Goal: Information Seeking & Learning: Learn about a topic

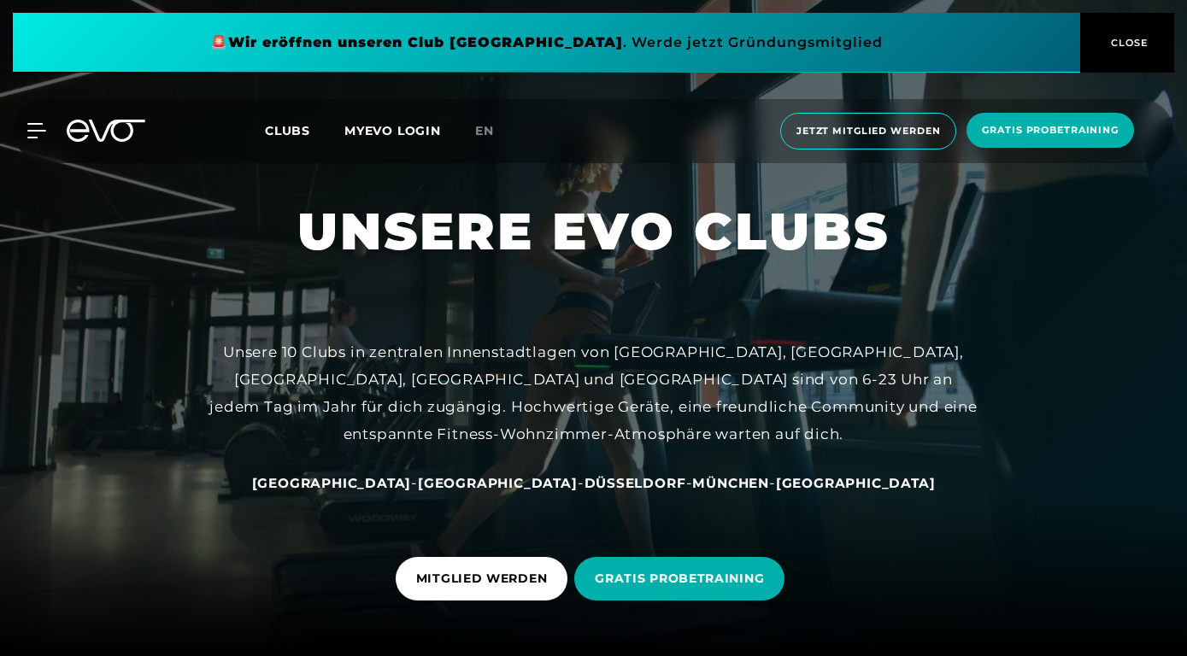
scroll to position [235, 0]
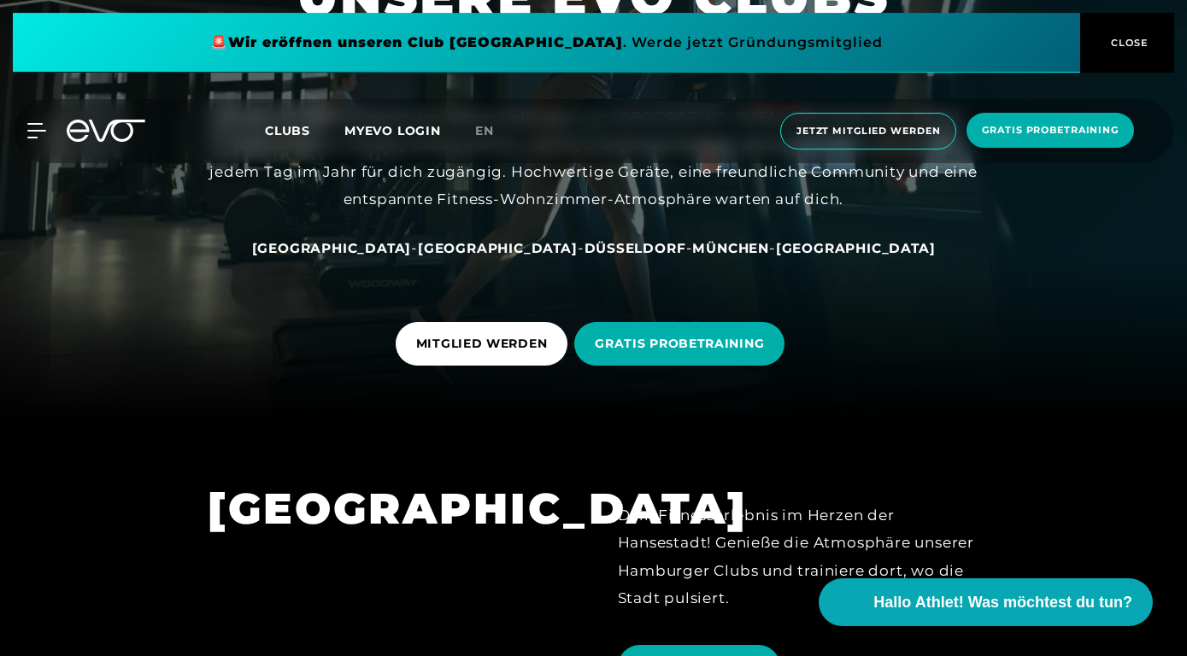
click at [692, 248] on span "München" at bounding box center [730, 248] width 77 height 16
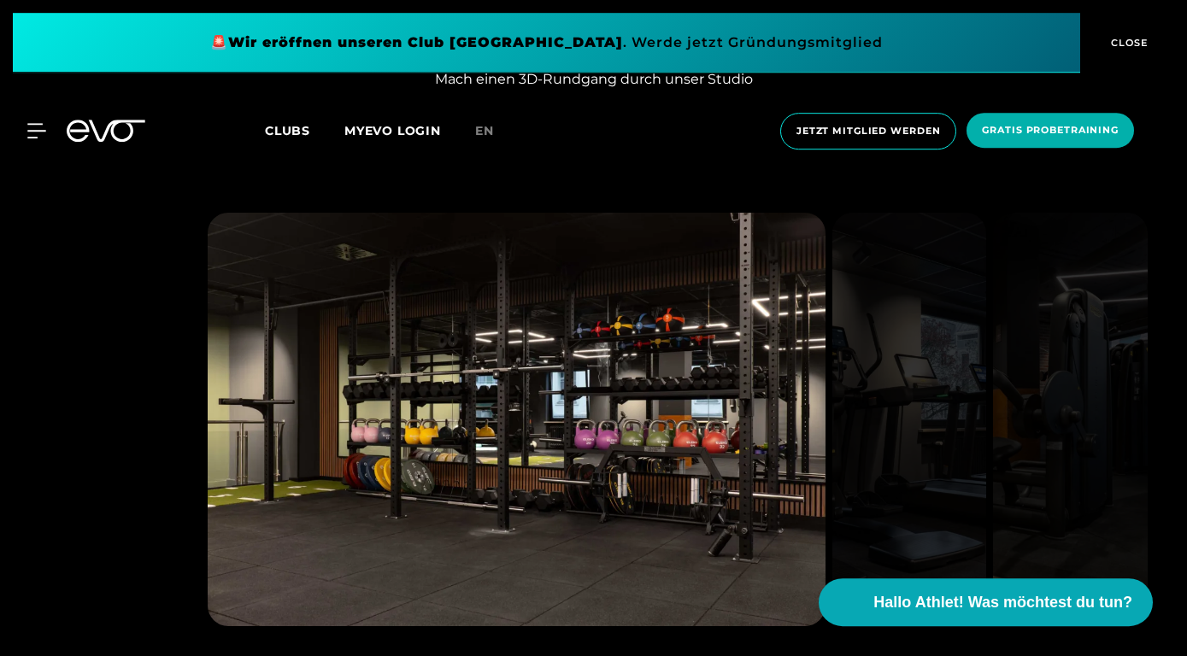
scroll to position [1840, 0]
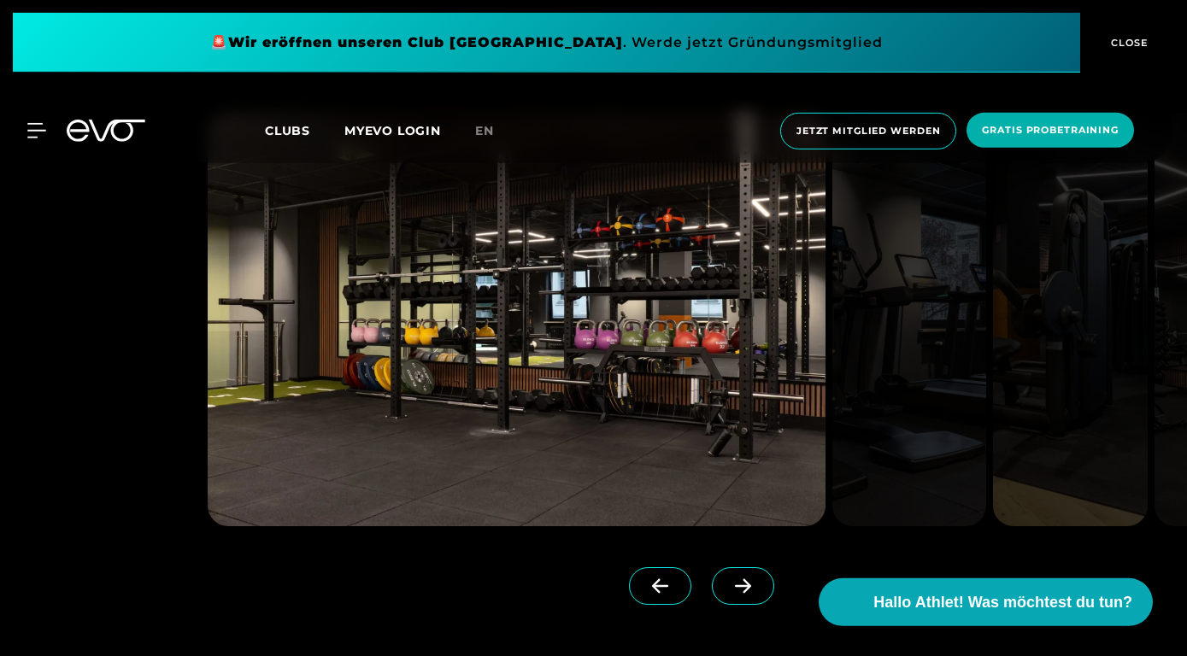
click at [742, 573] on span at bounding box center [743, 586] width 62 height 38
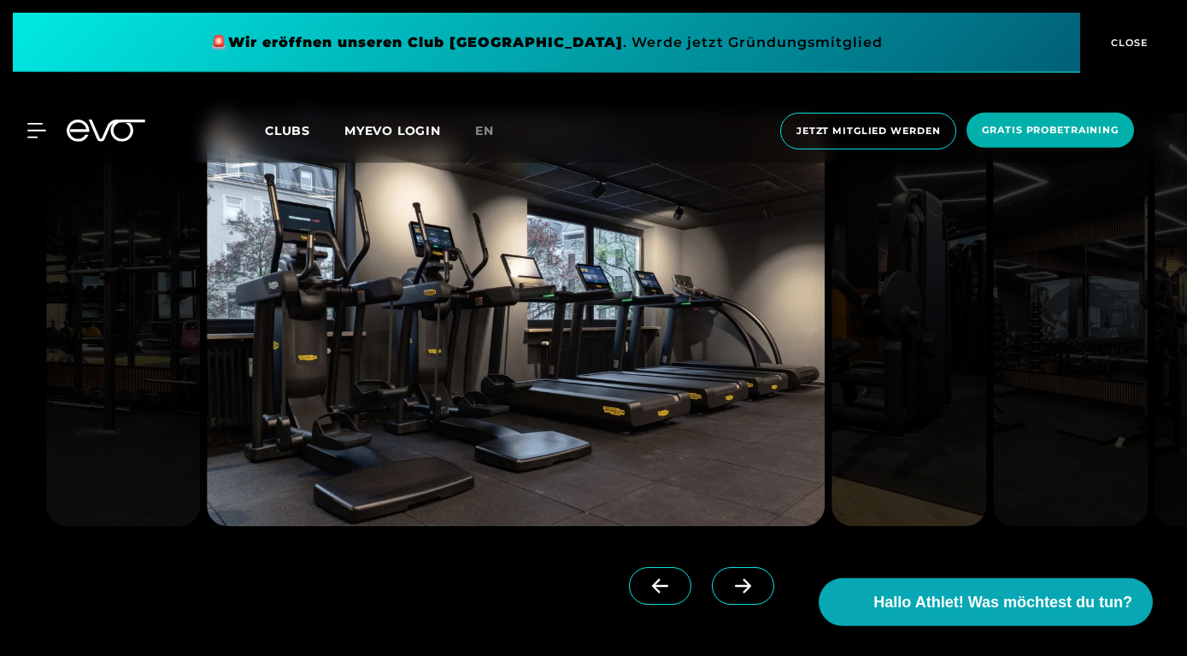
click at [742, 573] on span at bounding box center [743, 586] width 62 height 38
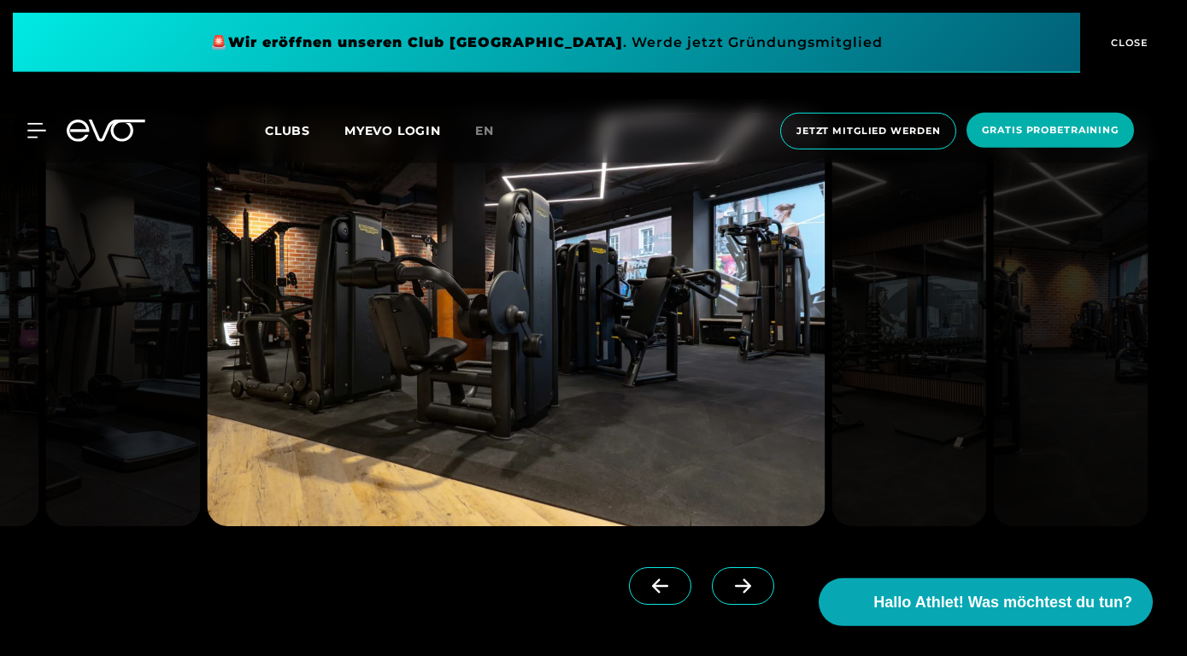
click at [742, 573] on span at bounding box center [743, 586] width 62 height 38
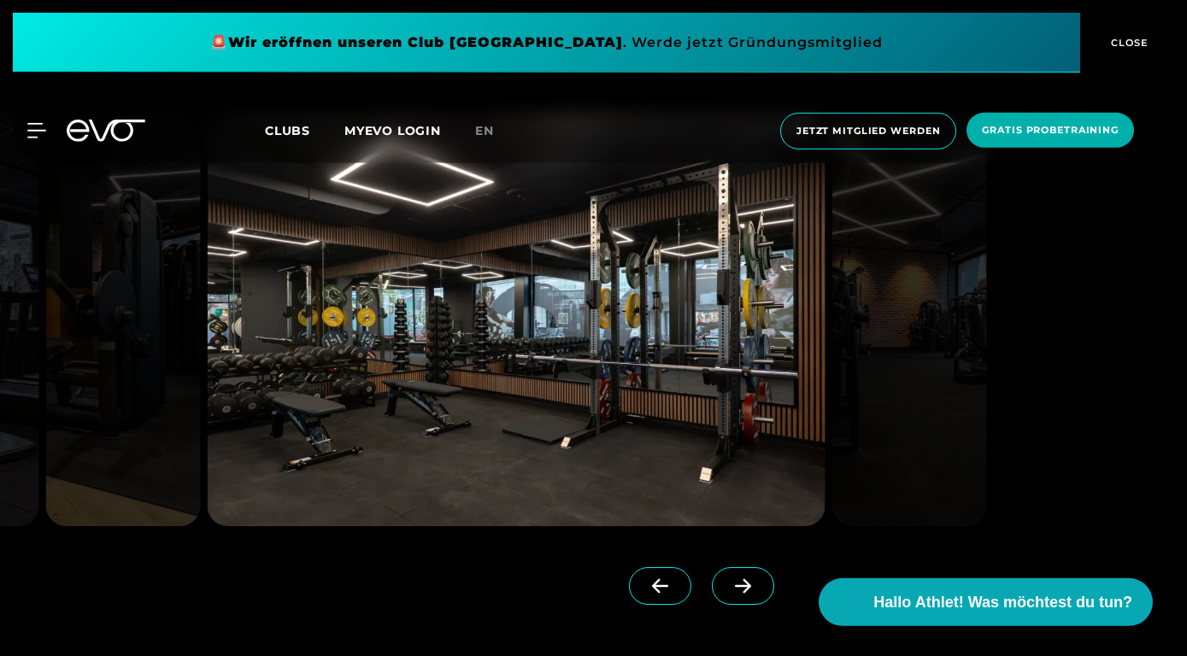
click at [742, 573] on span at bounding box center [743, 586] width 62 height 38
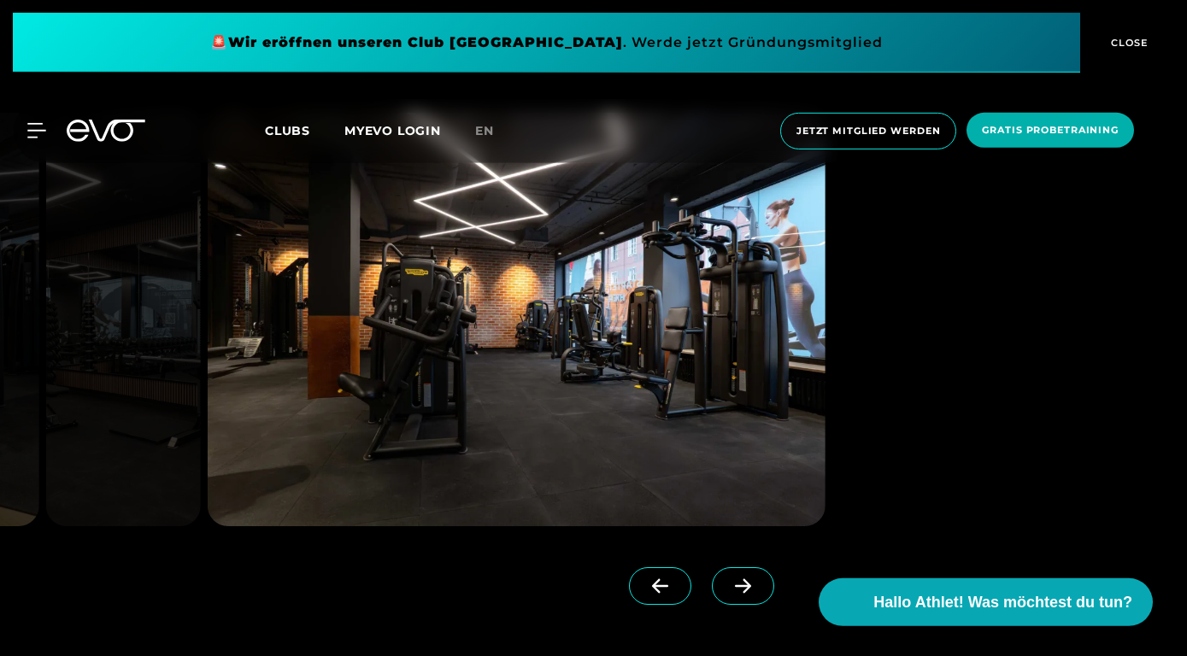
click at [742, 573] on span at bounding box center [743, 586] width 62 height 38
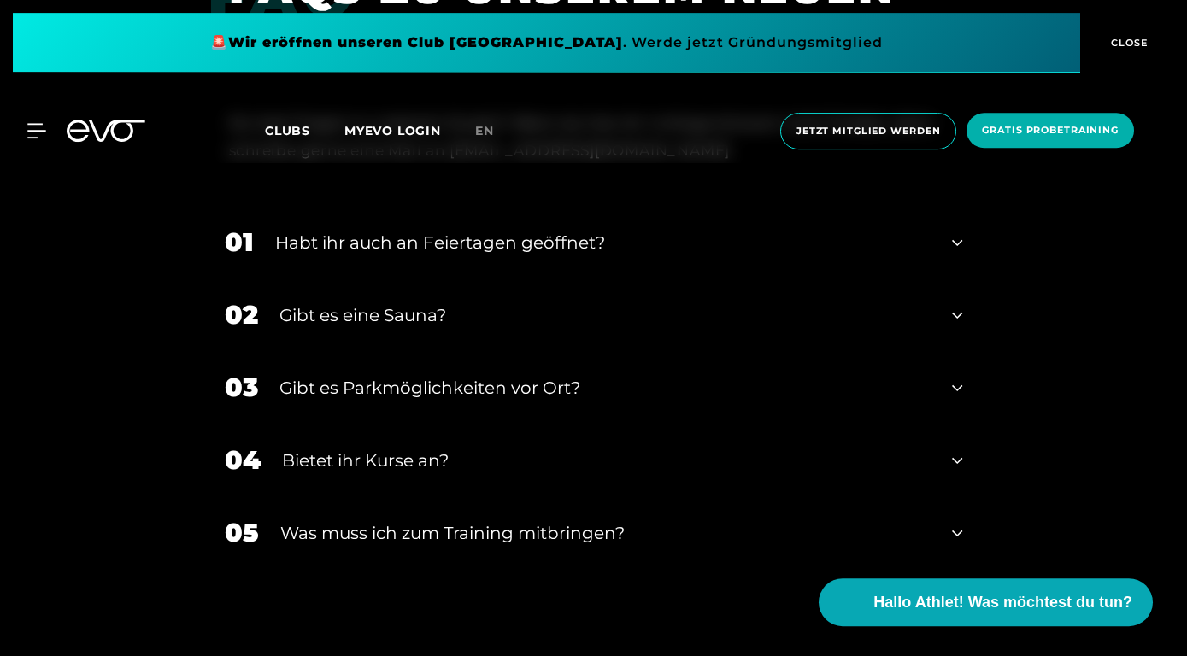
scroll to position [5087, 0]
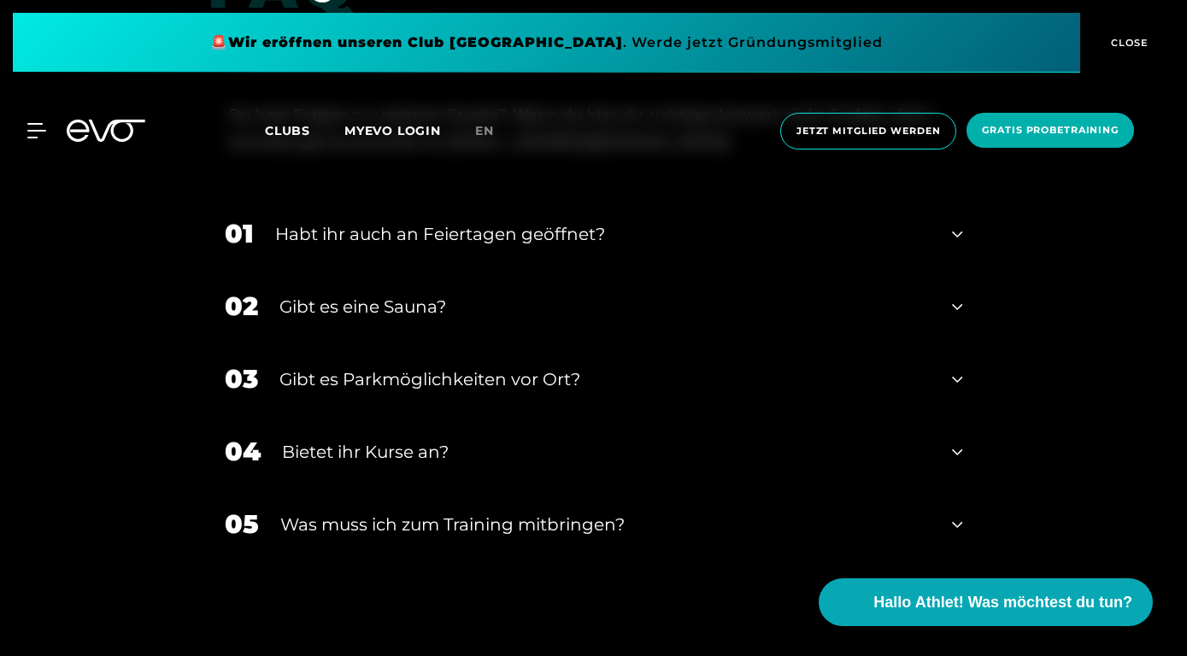
click at [955, 307] on icon at bounding box center [957, 306] width 10 height 21
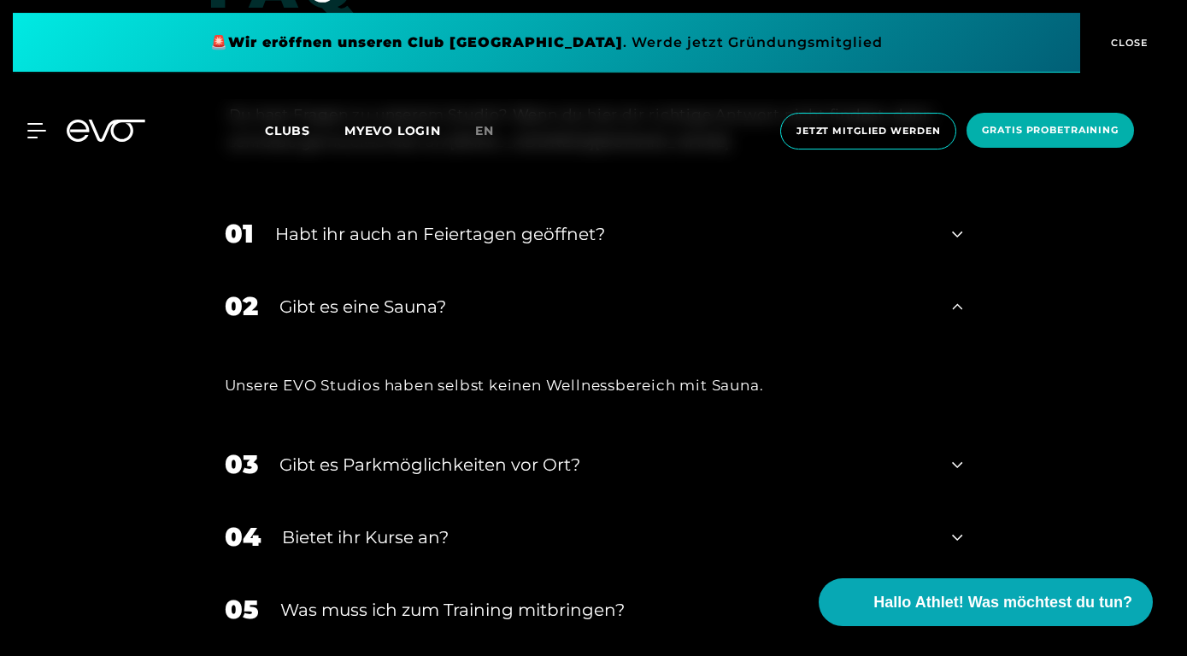
click at [955, 307] on icon at bounding box center [957, 306] width 10 height 21
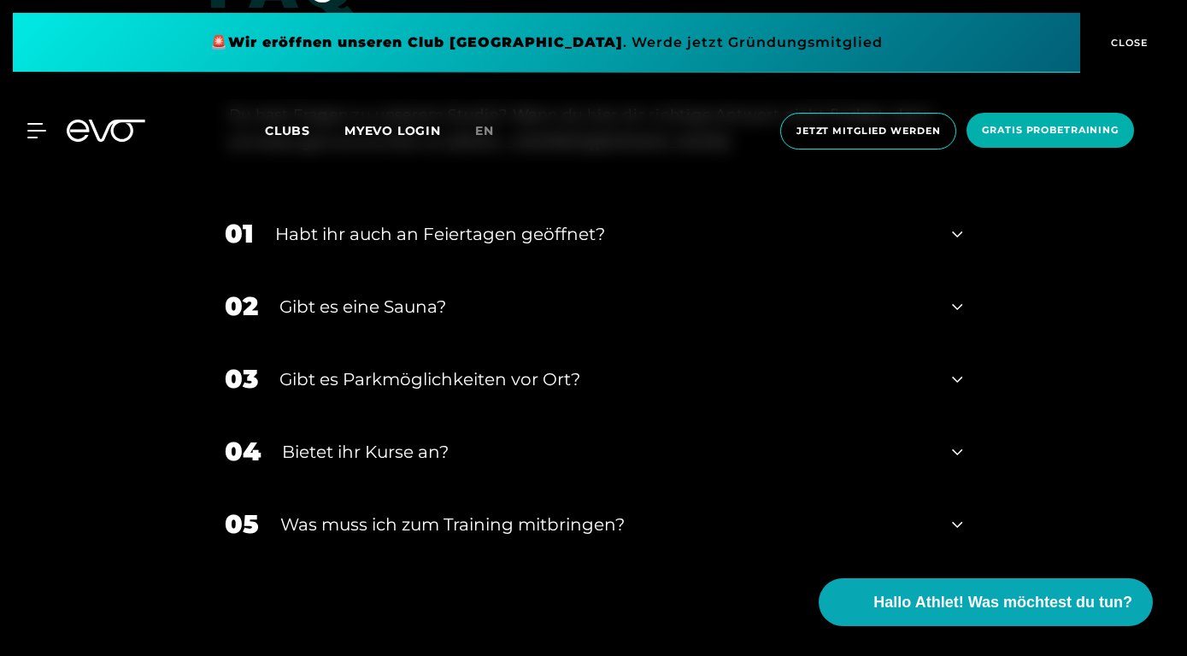
click at [961, 381] on icon at bounding box center [957, 379] width 10 height 6
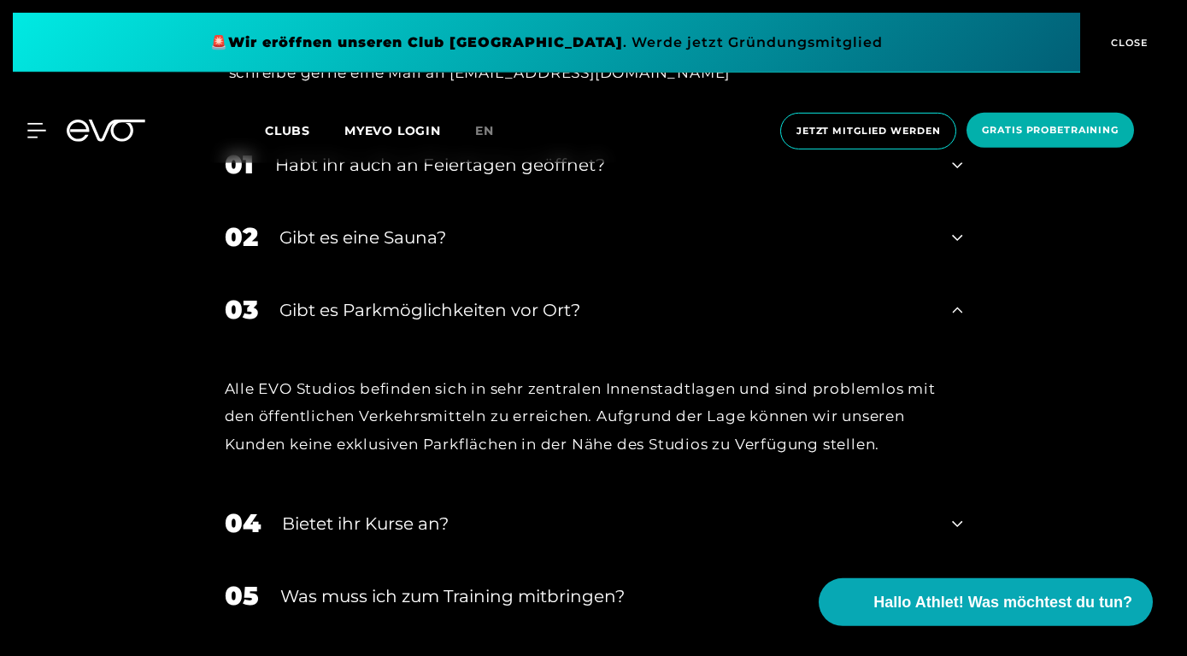
scroll to position [5181, 0]
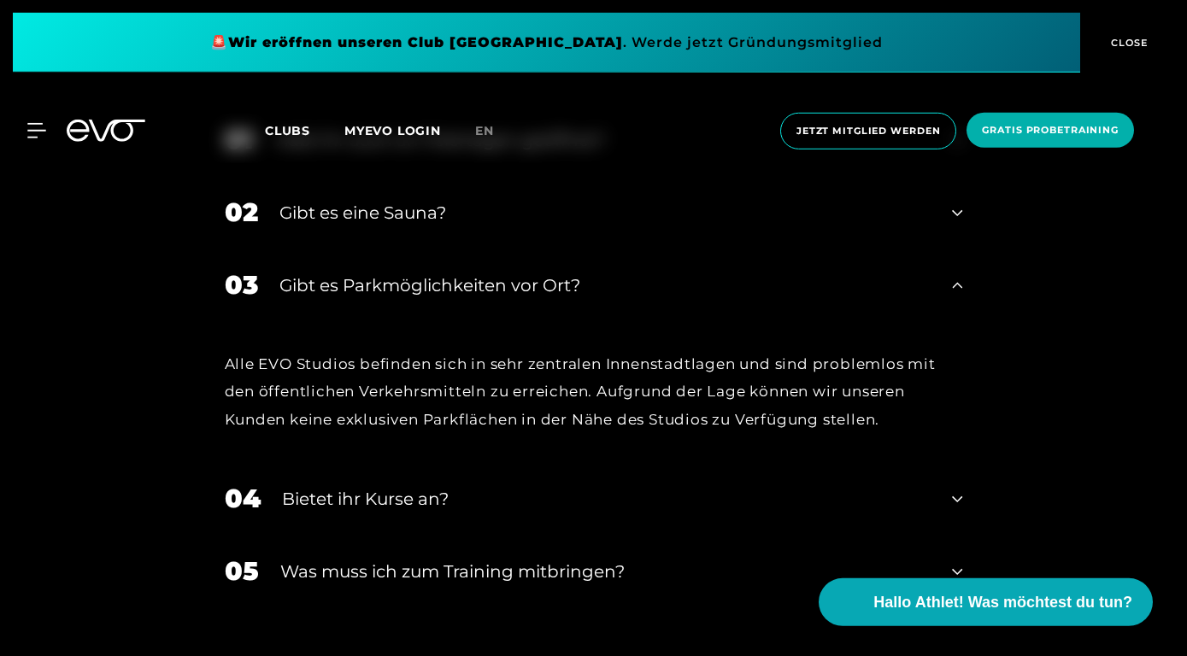
click at [958, 279] on icon at bounding box center [957, 285] width 10 height 21
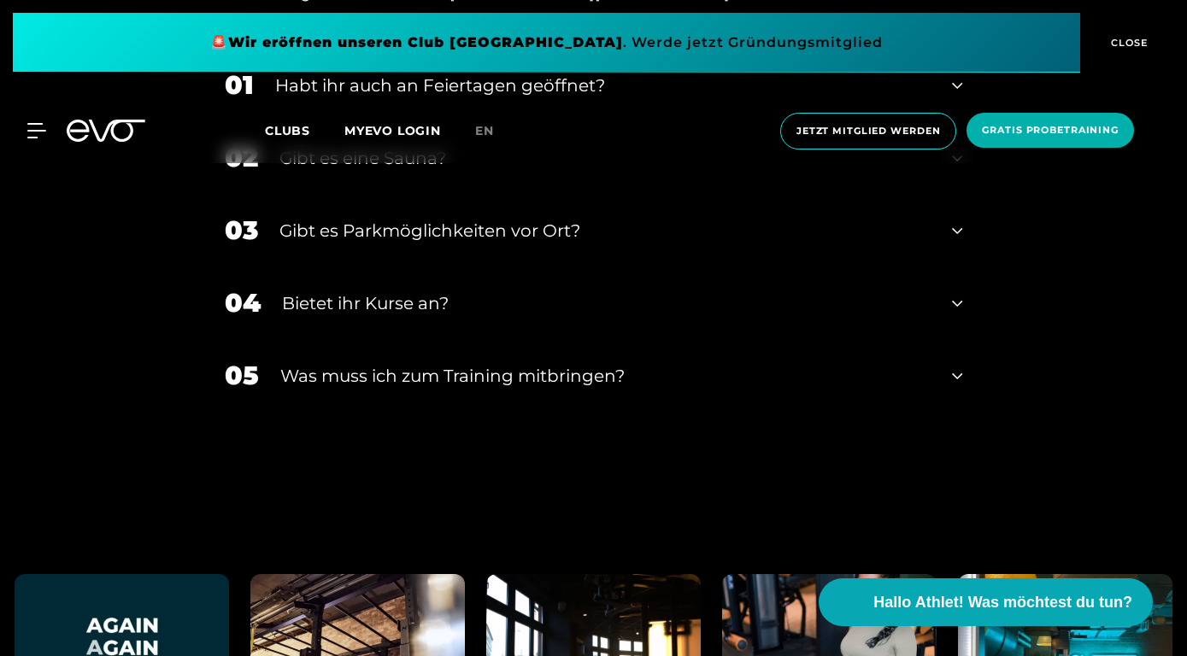
scroll to position [5237, 0]
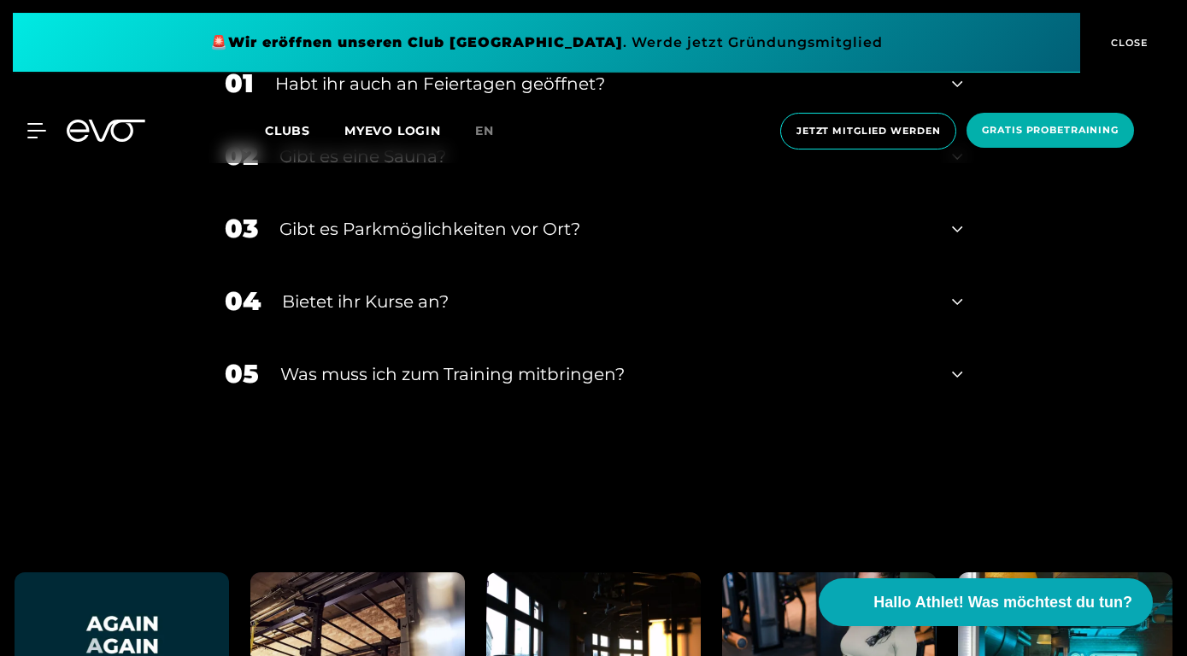
click at [961, 303] on icon at bounding box center [957, 301] width 10 height 6
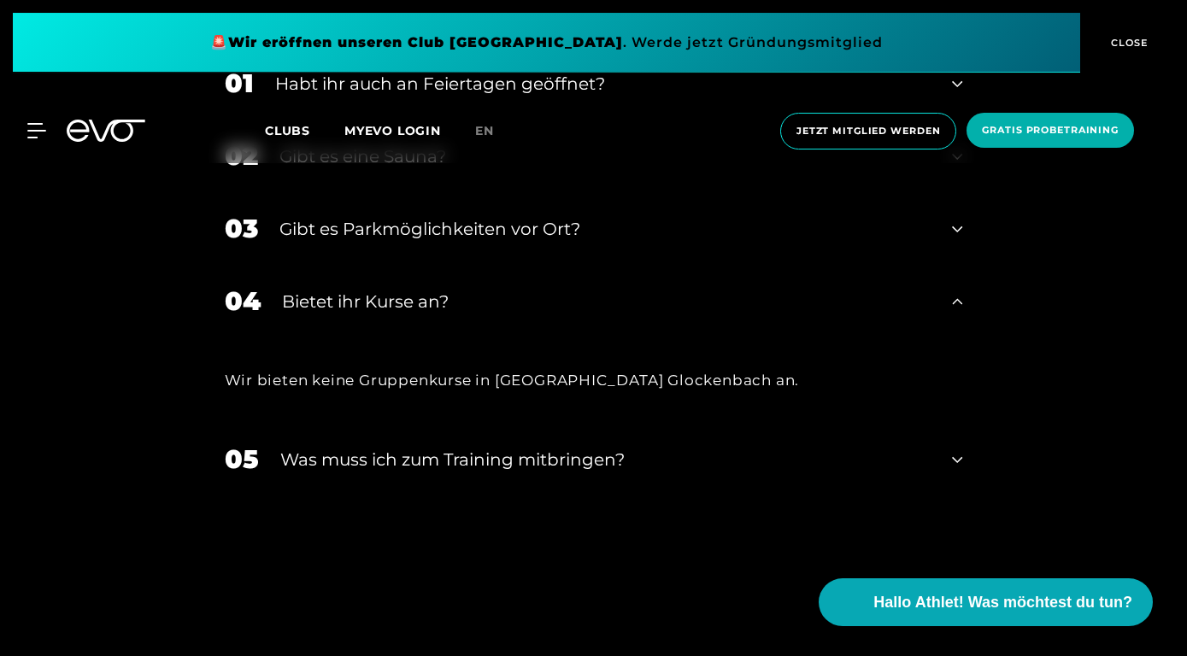
click at [961, 303] on icon at bounding box center [957, 301] width 10 height 21
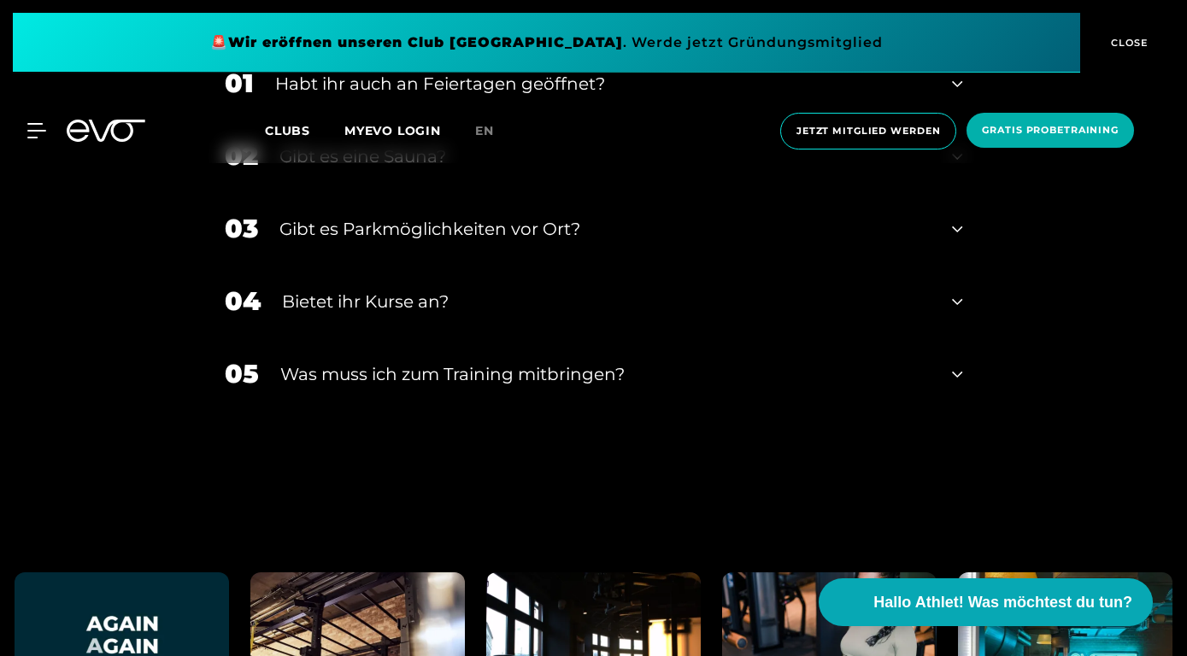
click at [959, 382] on icon at bounding box center [957, 374] width 10 height 21
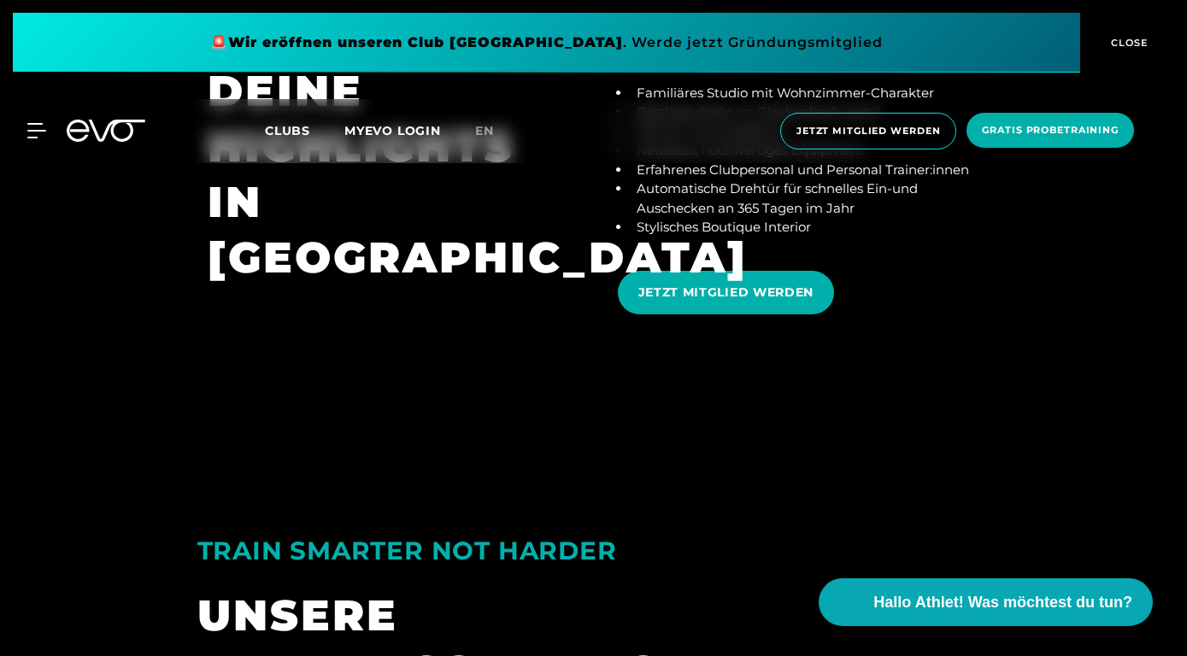
scroll to position [2994, 0]
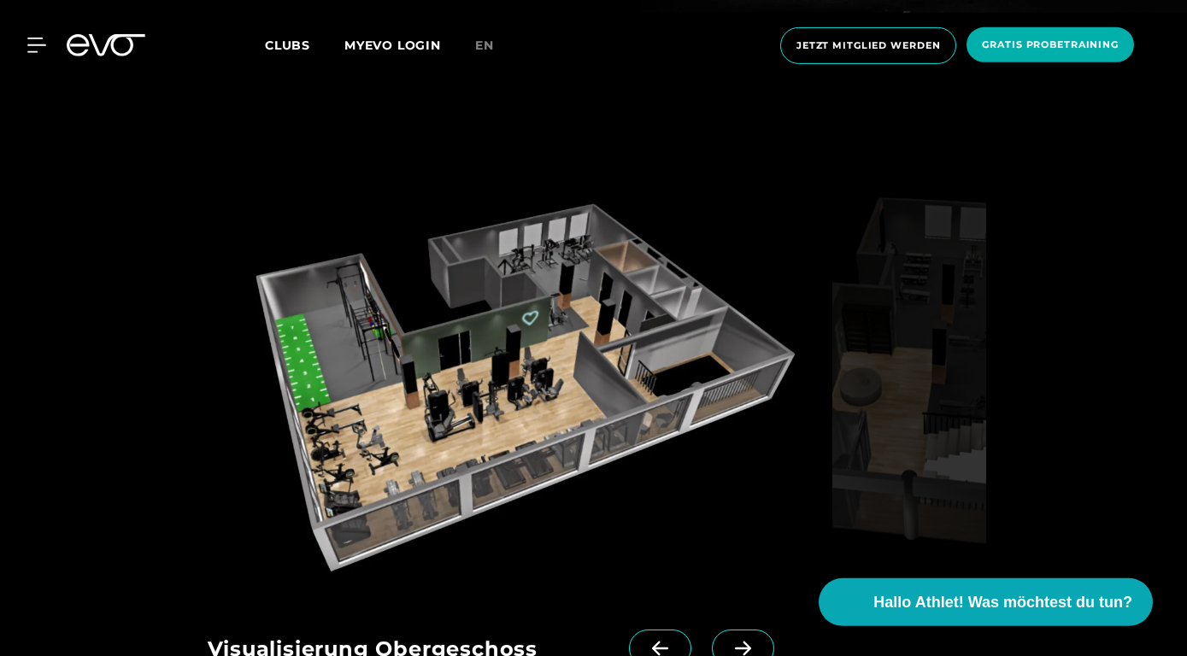
scroll to position [2237, 0]
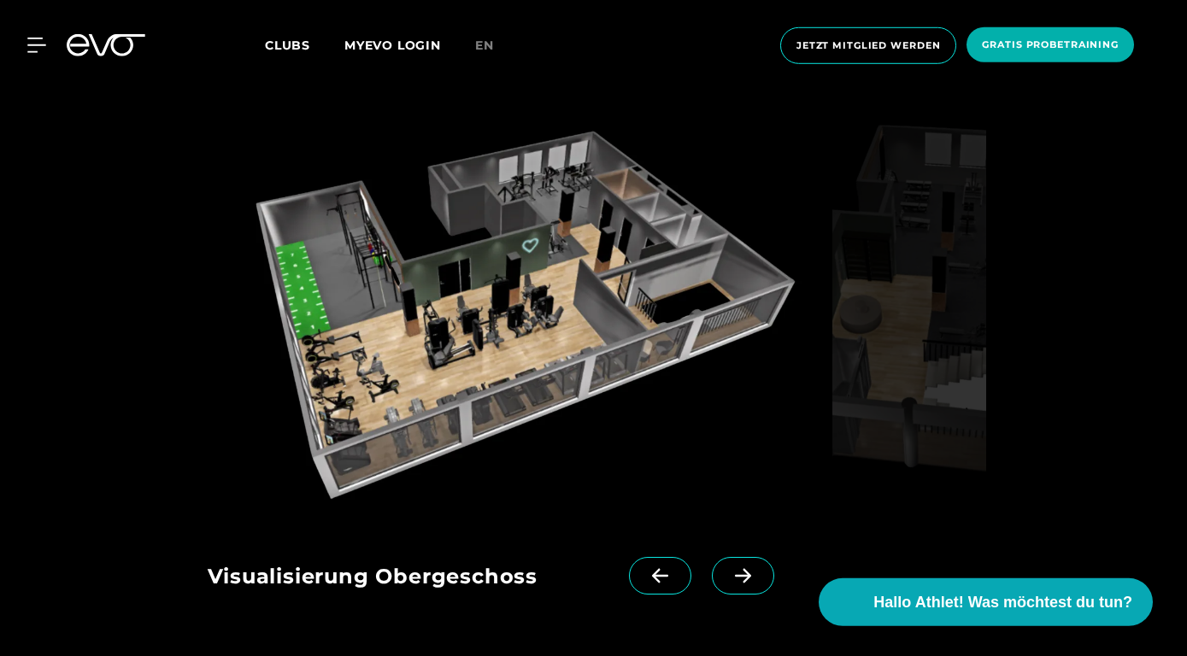
click at [761, 557] on span at bounding box center [743, 576] width 62 height 38
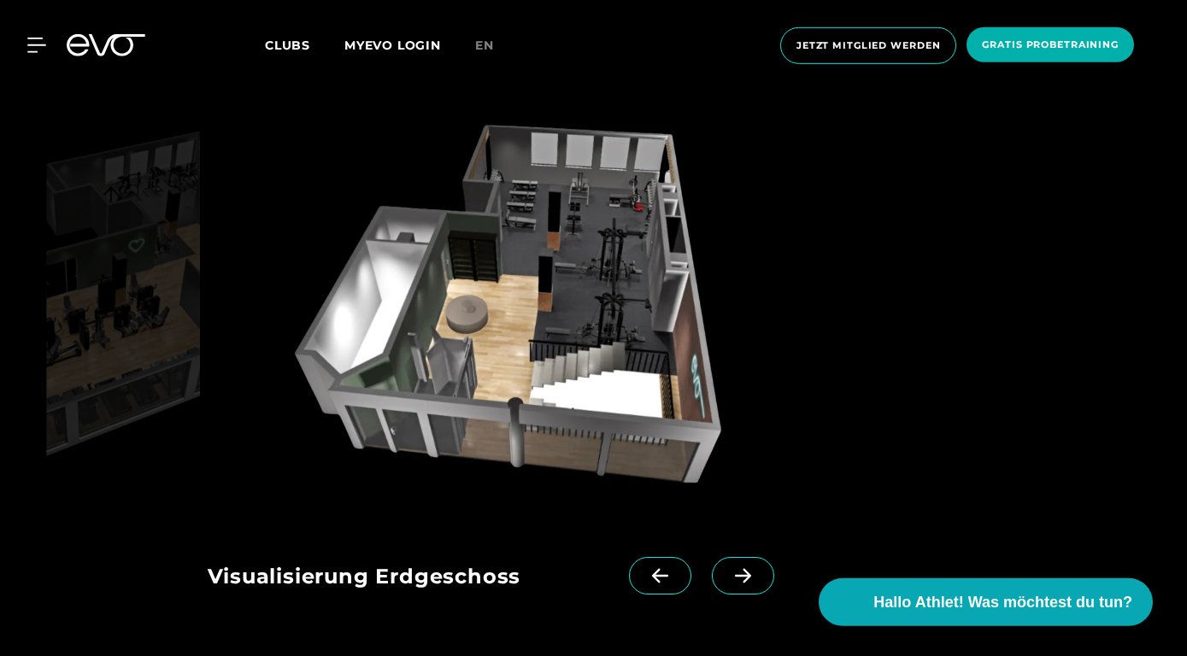
click at [761, 557] on span at bounding box center [743, 576] width 62 height 38
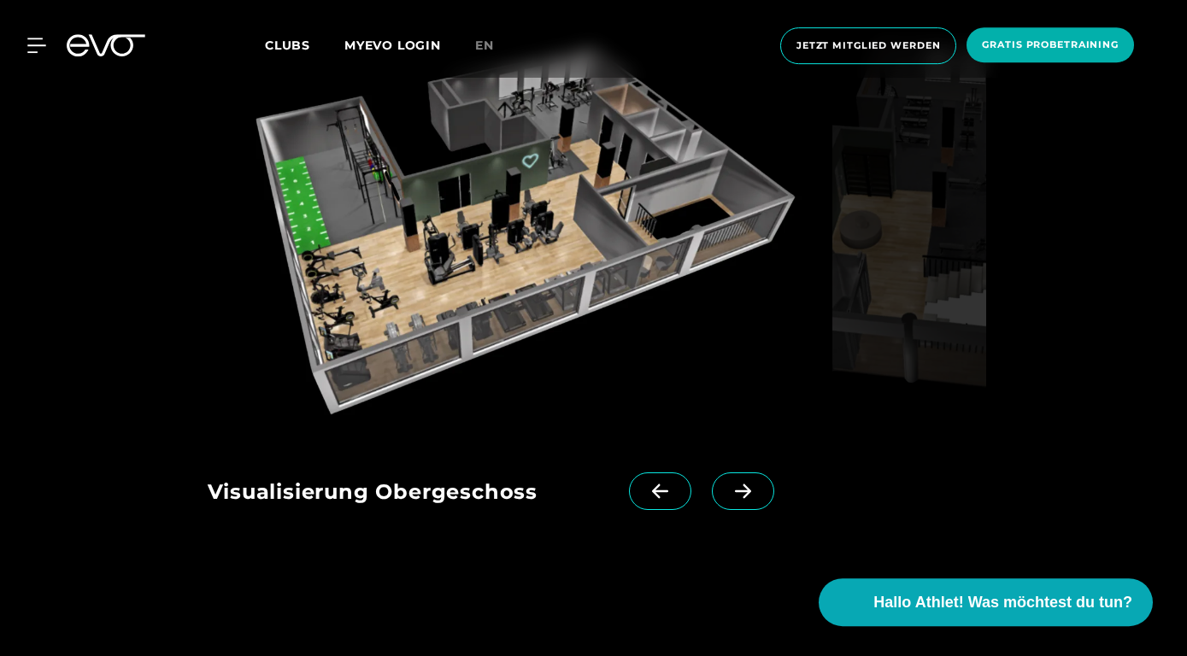
scroll to position [2320, 0]
click at [734, 484] on icon at bounding box center [743, 491] width 30 height 15
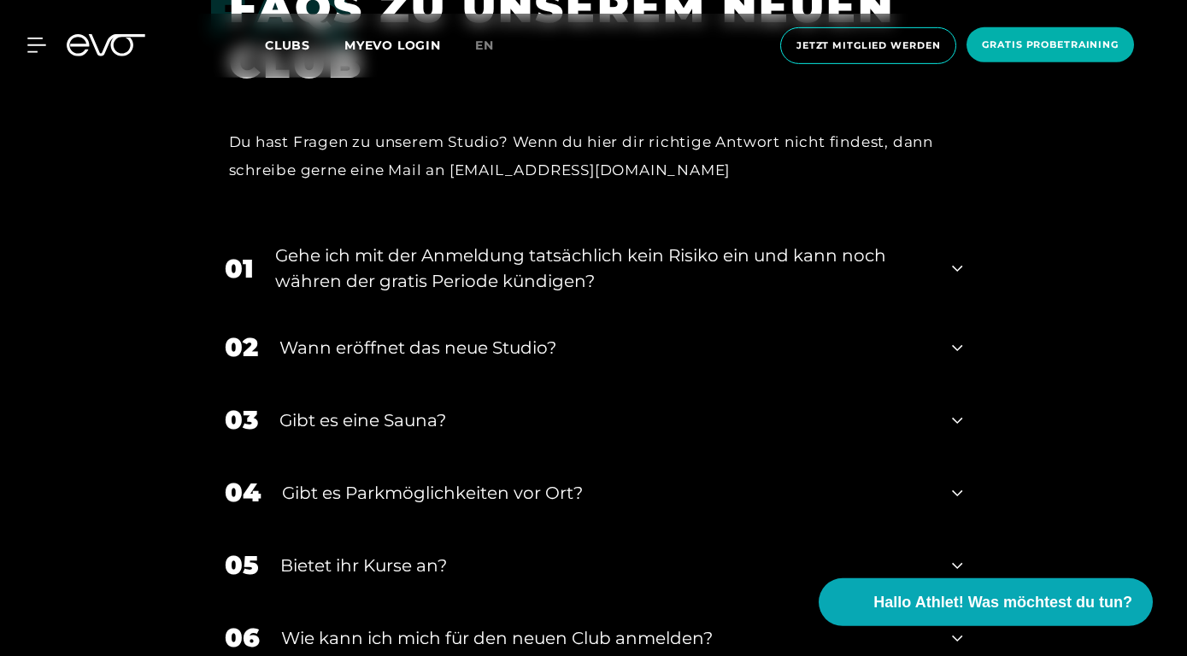
scroll to position [3342, 0]
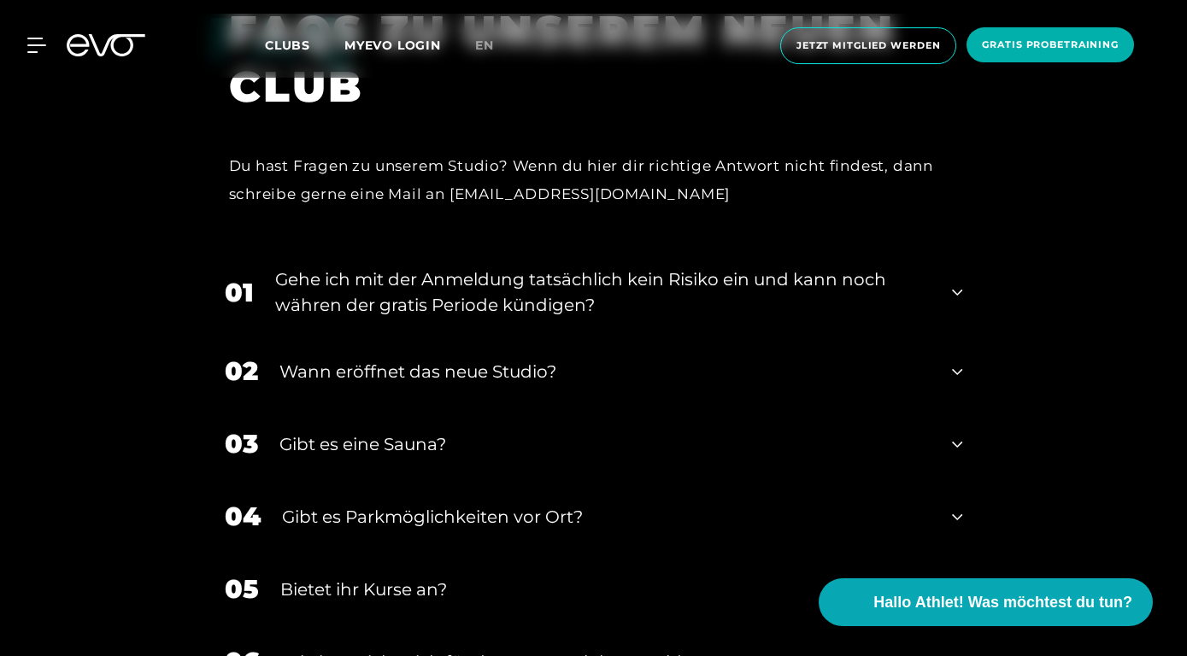
click at [952, 249] on div "01 Gehe ich mit der Anmeldung tatsächlich kein Risiko ein und kann noch währen …" at bounding box center [594, 291] width 772 height 85
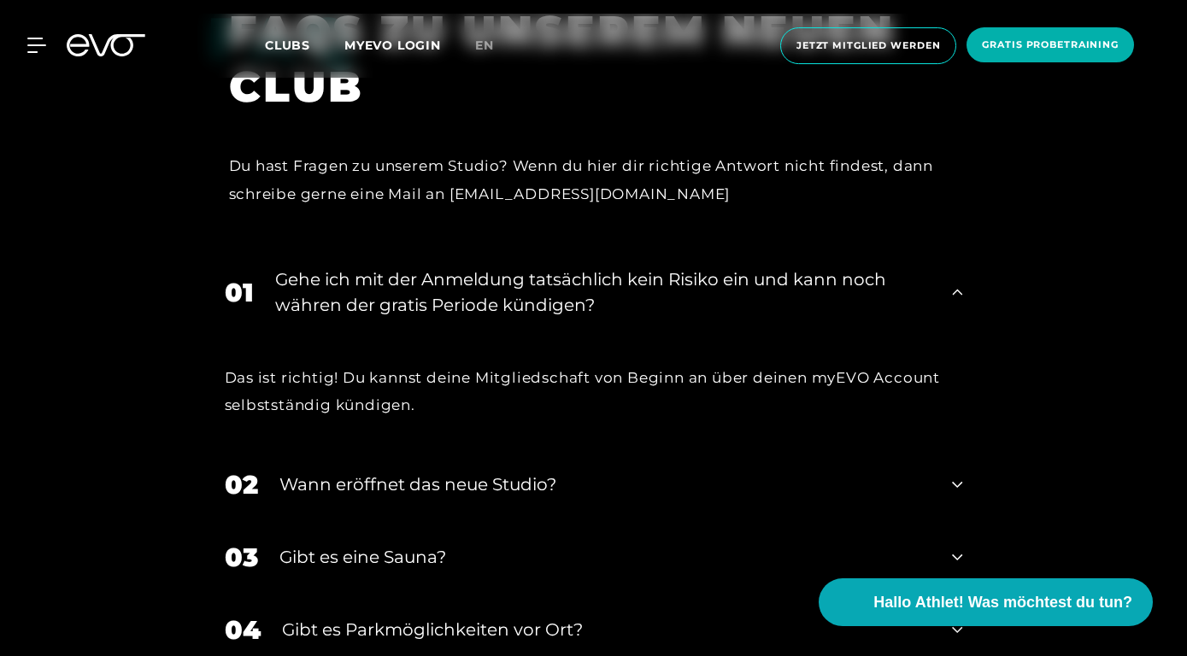
click at [952, 249] on div "01 Gehe ich mit der Anmeldung tatsächlich kein Risiko ein und kann noch währen …" at bounding box center [594, 291] width 772 height 85
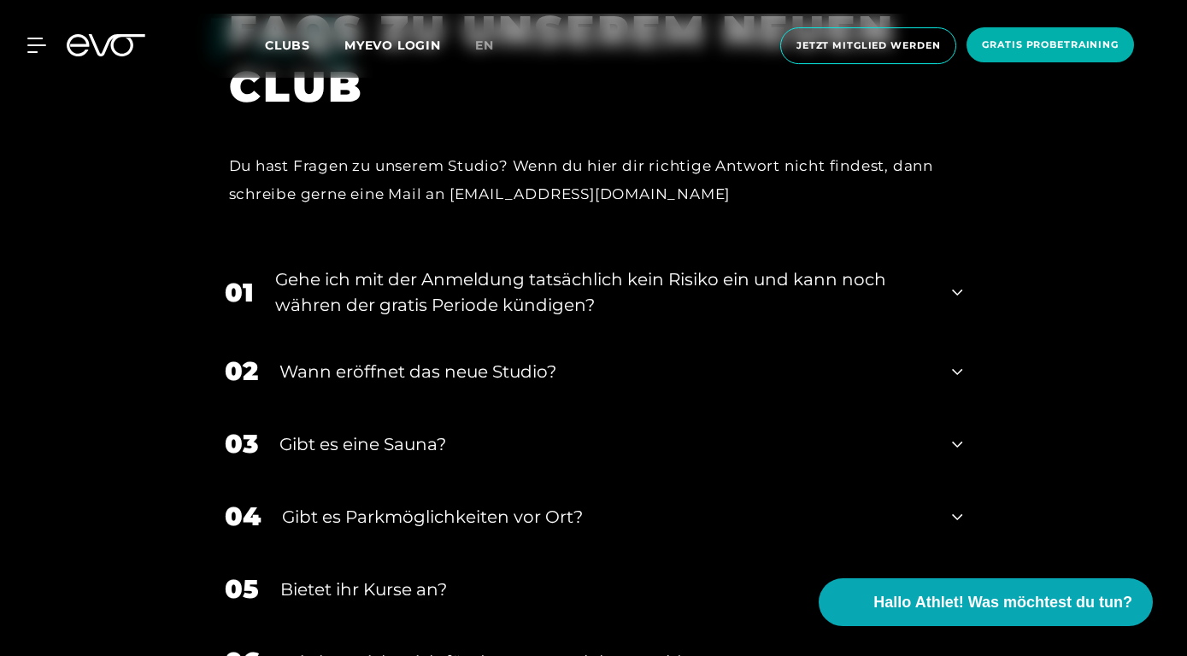
click at [971, 335] on div "02 Wann eröffnet das neue Studio?" at bounding box center [594, 371] width 772 height 73
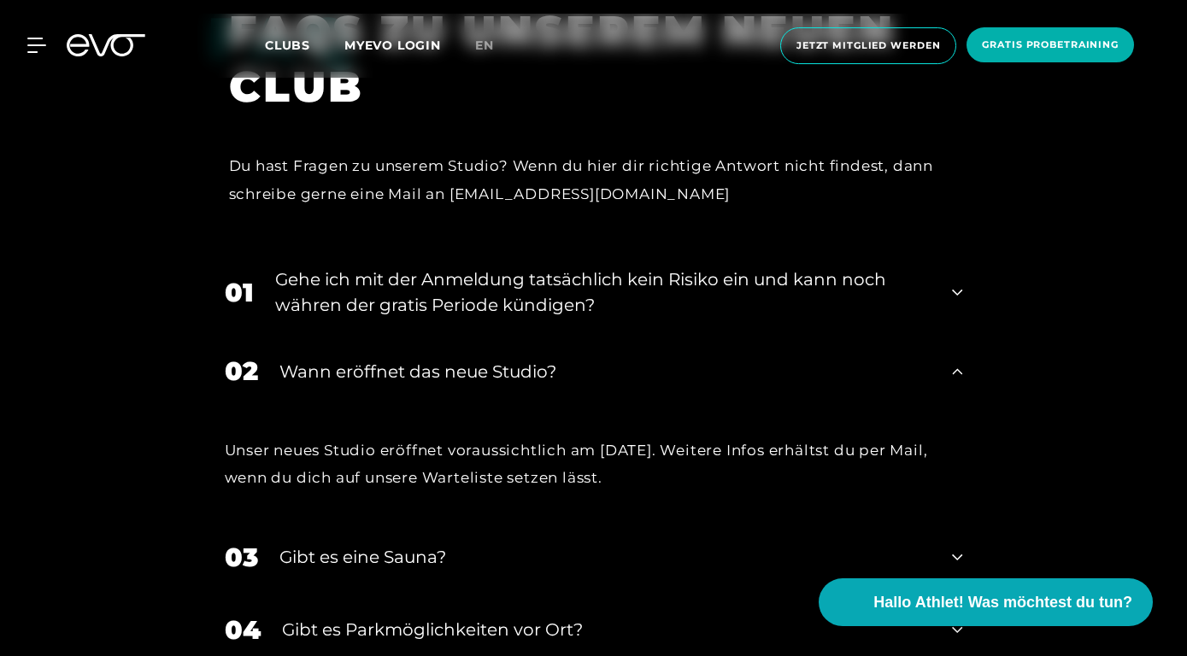
click at [971, 335] on div "02 Wann eröffnet das neue Studio?" at bounding box center [594, 371] width 772 height 73
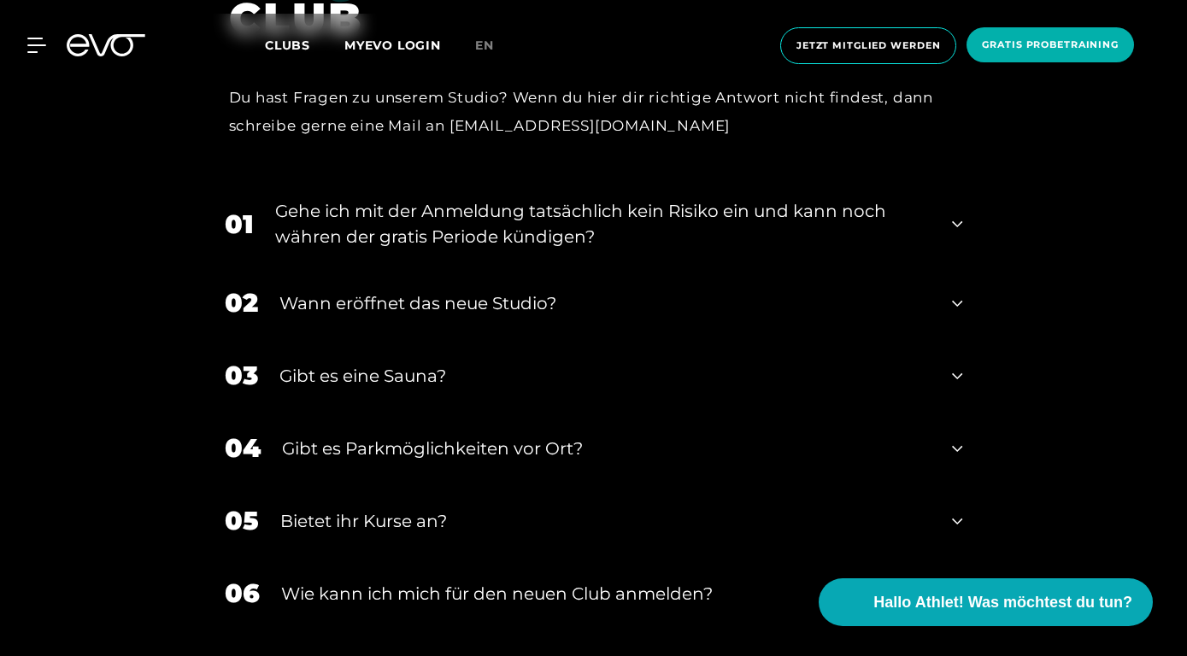
scroll to position [3421, 0]
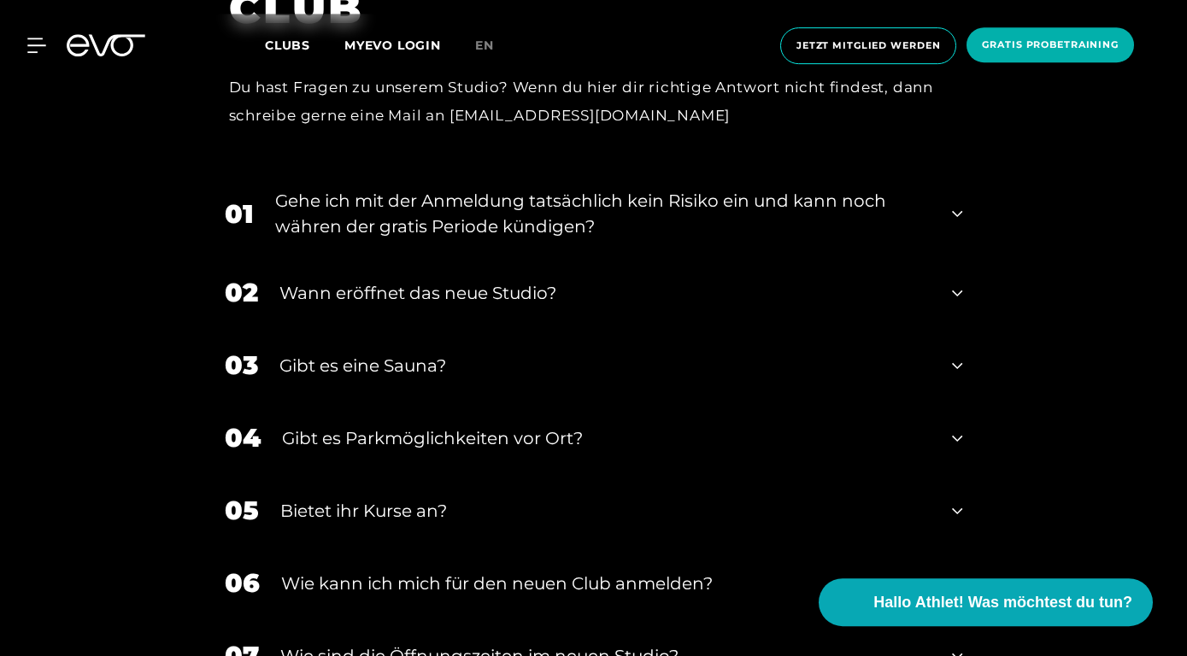
click at [954, 355] on icon at bounding box center [957, 365] width 10 height 21
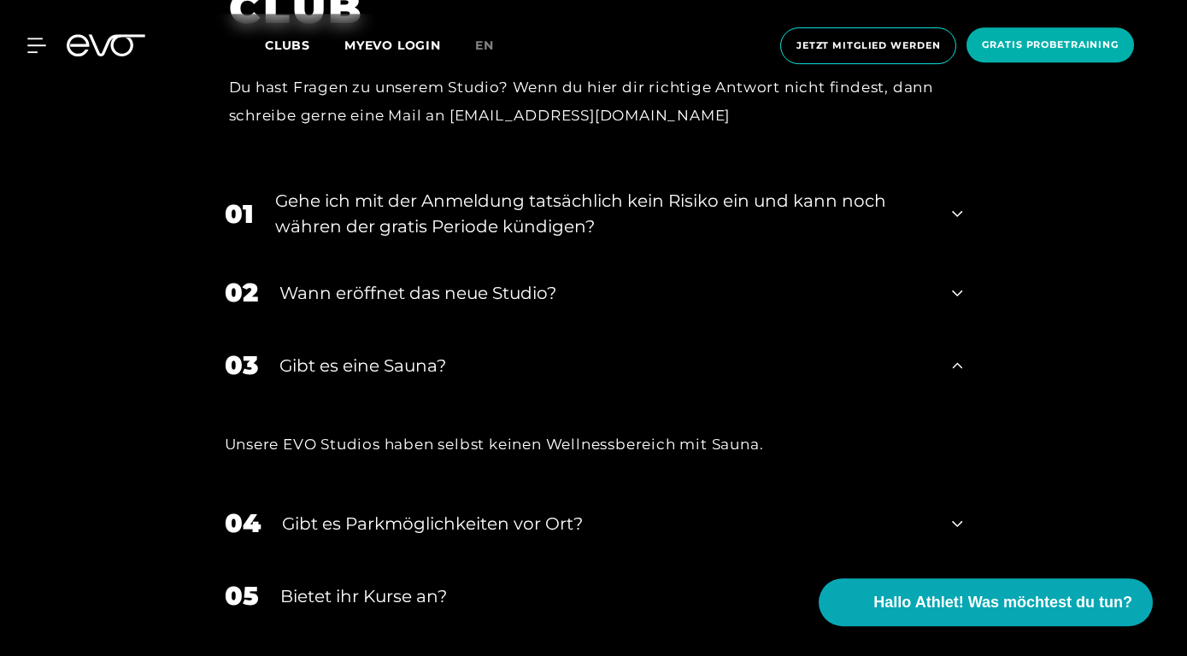
click at [954, 355] on icon at bounding box center [957, 365] width 10 height 21
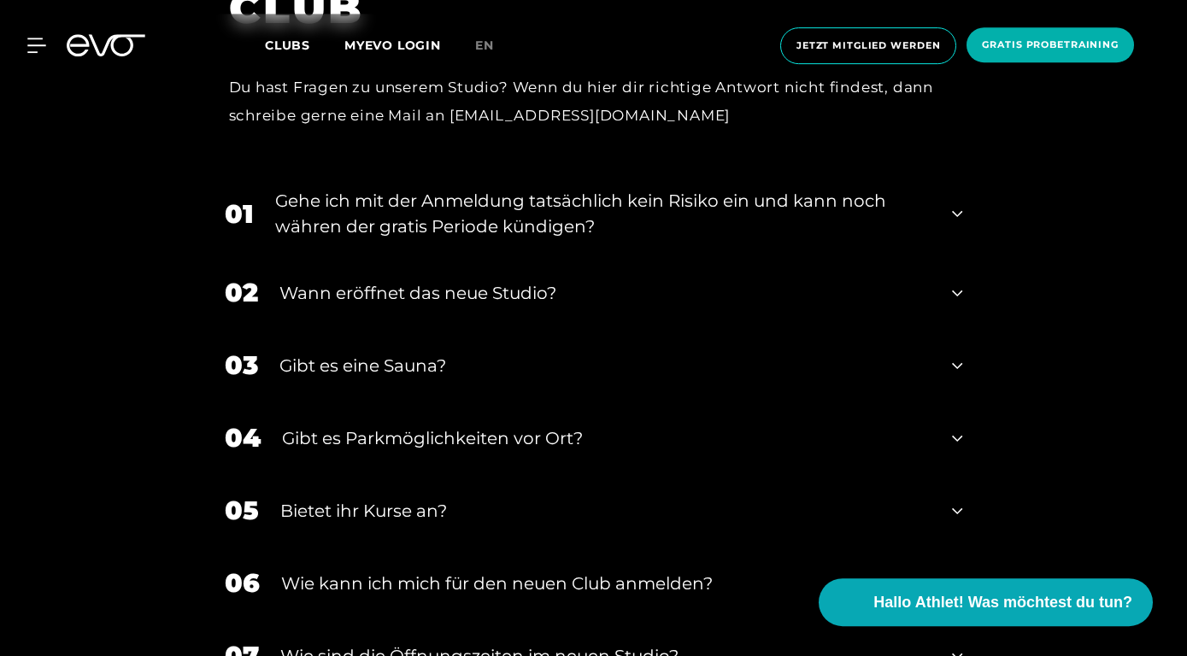
click at [959, 428] on icon at bounding box center [957, 438] width 10 height 21
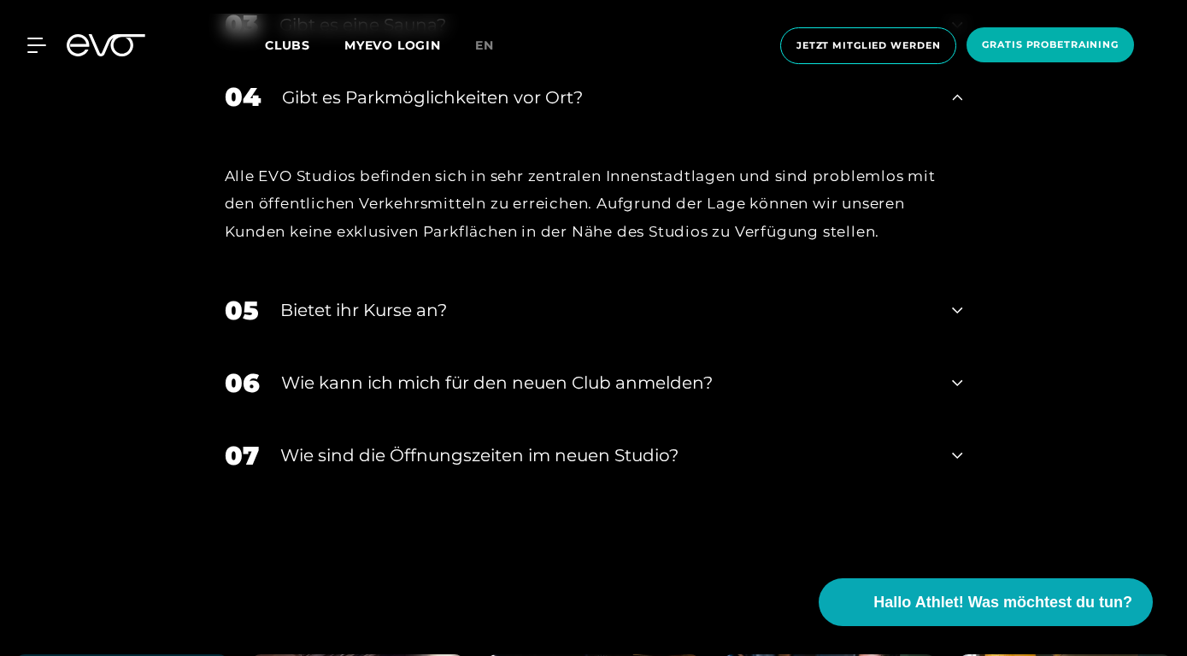
scroll to position [3764, 0]
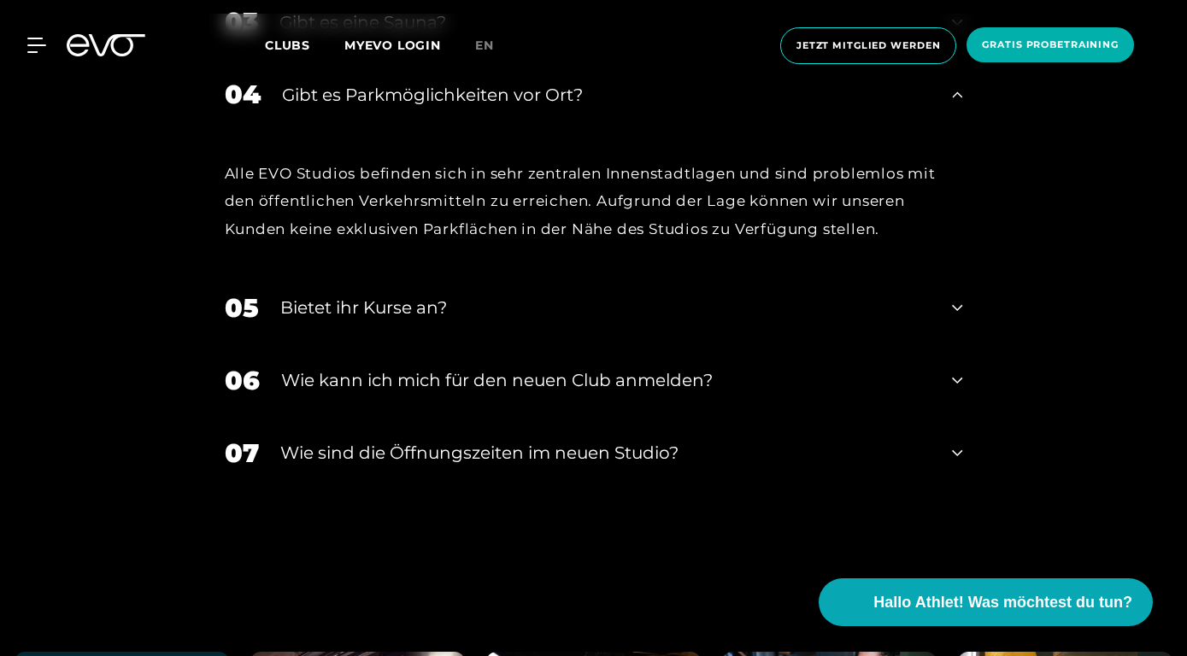
click at [957, 344] on div "06 Wie kann ich mich für den neuen Club anmelden?" at bounding box center [594, 380] width 772 height 73
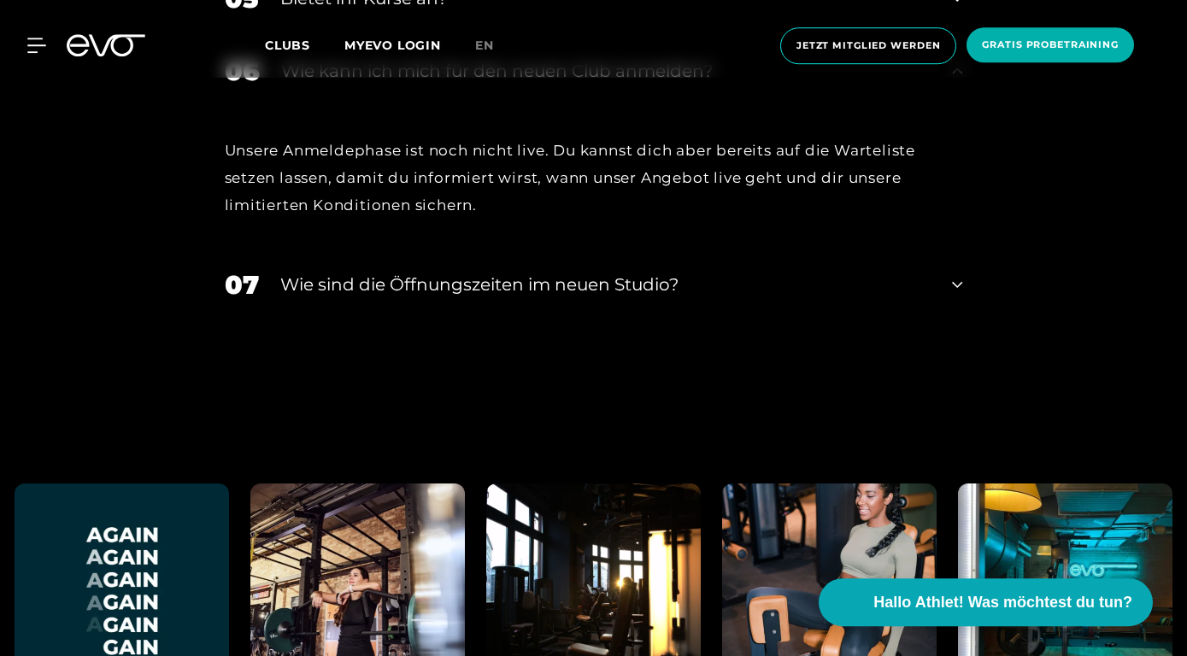
scroll to position [4078, 0]
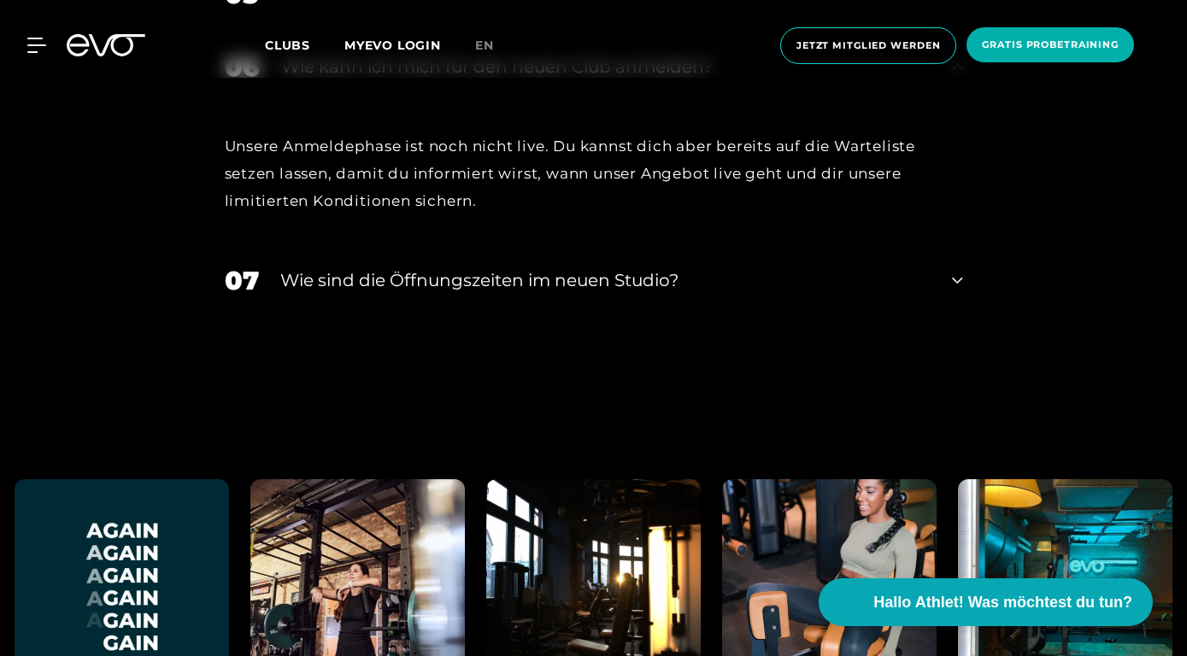
click at [955, 270] on icon at bounding box center [957, 280] width 10 height 21
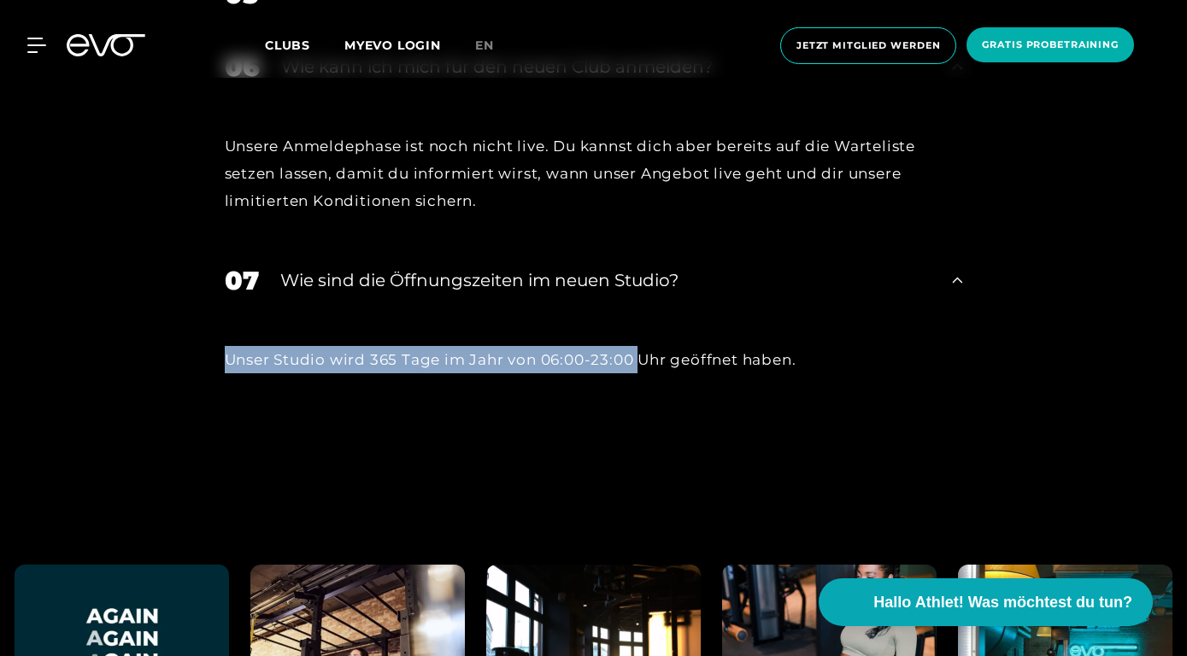
drag, startPoint x: 955, startPoint y: 220, endPoint x: 616, endPoint y: 269, distance: 342.6
click at [616, 269] on div "07 ​Wie sind die Öffnungszeiten im neuen Studio? Unser Studio wird 365 Tage im …" at bounding box center [594, 323] width 772 height 158
click at [403, 346] on div "Unser Studio wird 365 Tage im Jahr von 06:00-23:00 Uhr geöffnet haben." at bounding box center [594, 359] width 738 height 27
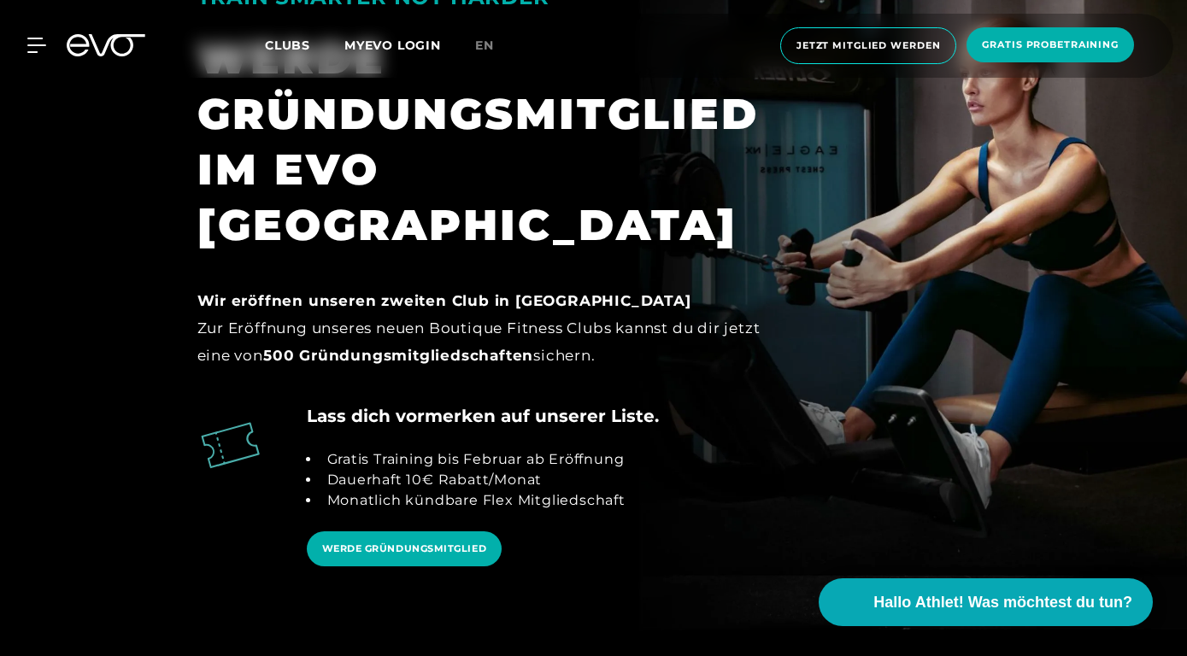
scroll to position [1582, 0]
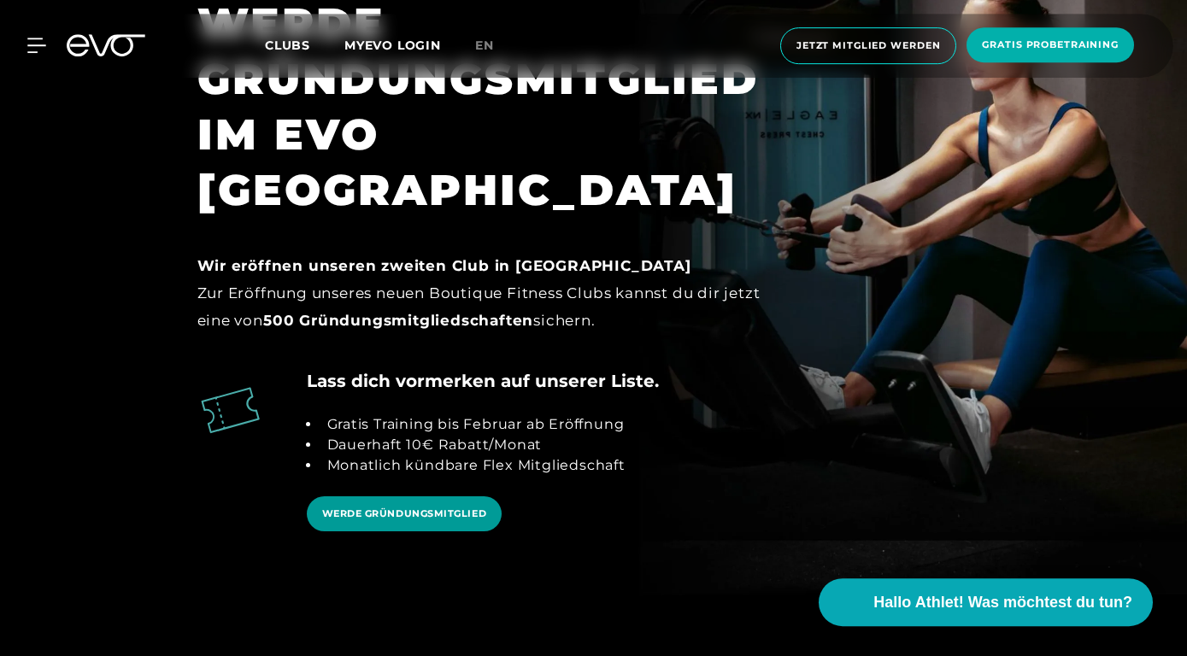
click at [443, 496] on link "WERDE GRÜNDUNGSMITGLIED" at bounding box center [405, 513] width 196 height 35
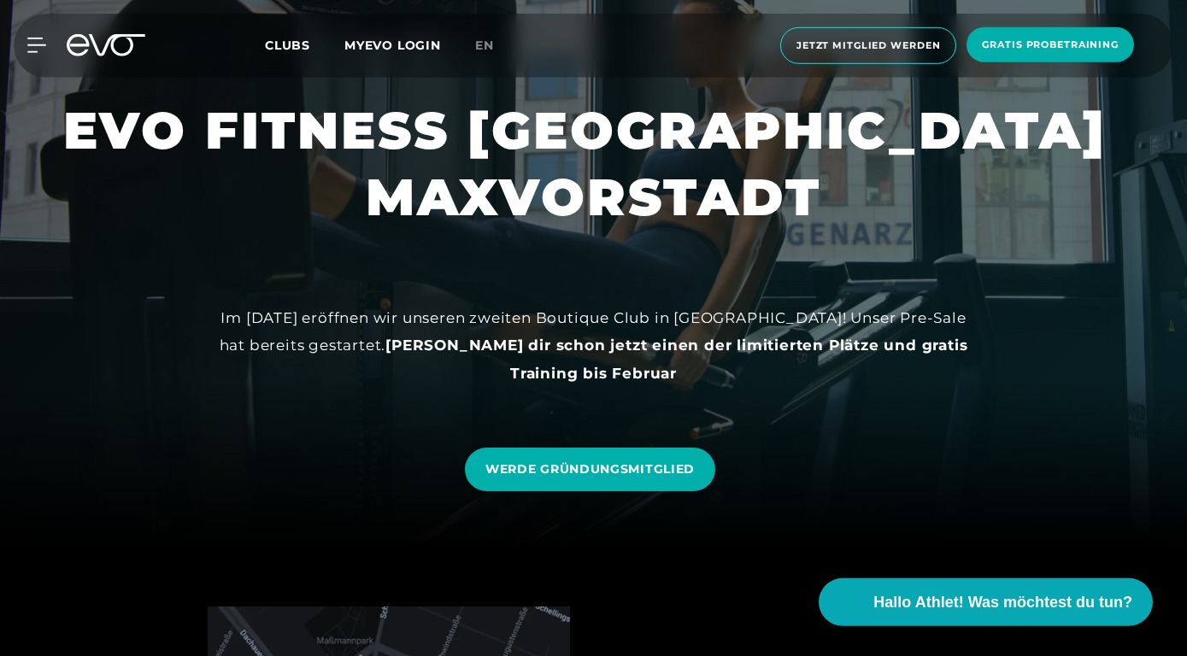
scroll to position [0, 0]
